Goal: Task Accomplishment & Management: Use online tool/utility

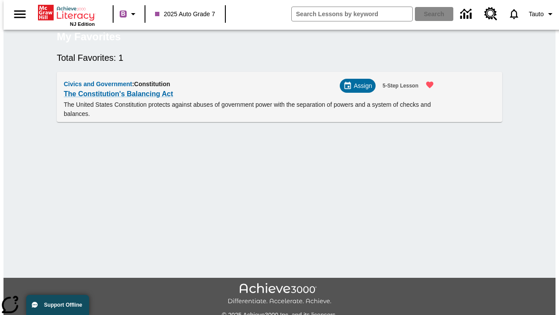
click at [361, 90] on span "Assign" at bounding box center [363, 85] width 18 height 9
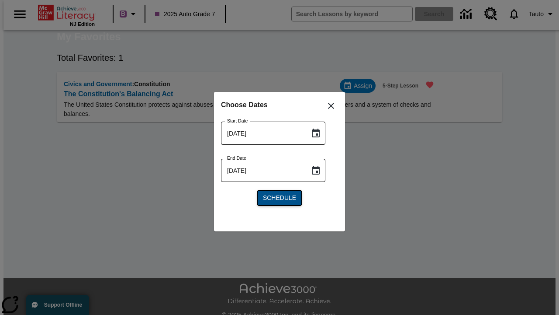
click at [280, 197] on span "Schedule" at bounding box center [279, 197] width 33 height 9
